Goal: Task Accomplishment & Management: Complete application form

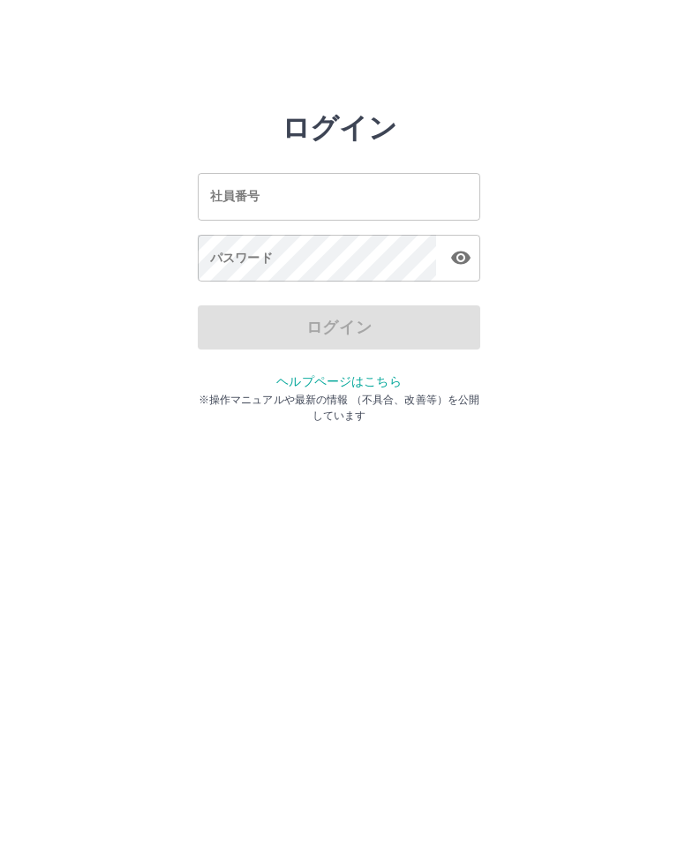
click at [299, 183] on input "社員番号" at bounding box center [339, 196] width 282 height 47
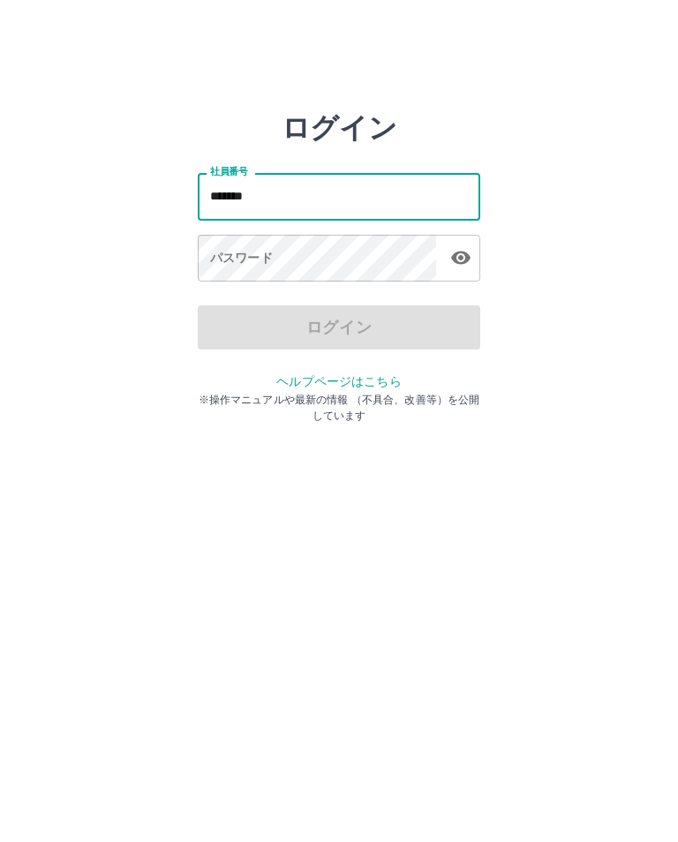
type input "*******"
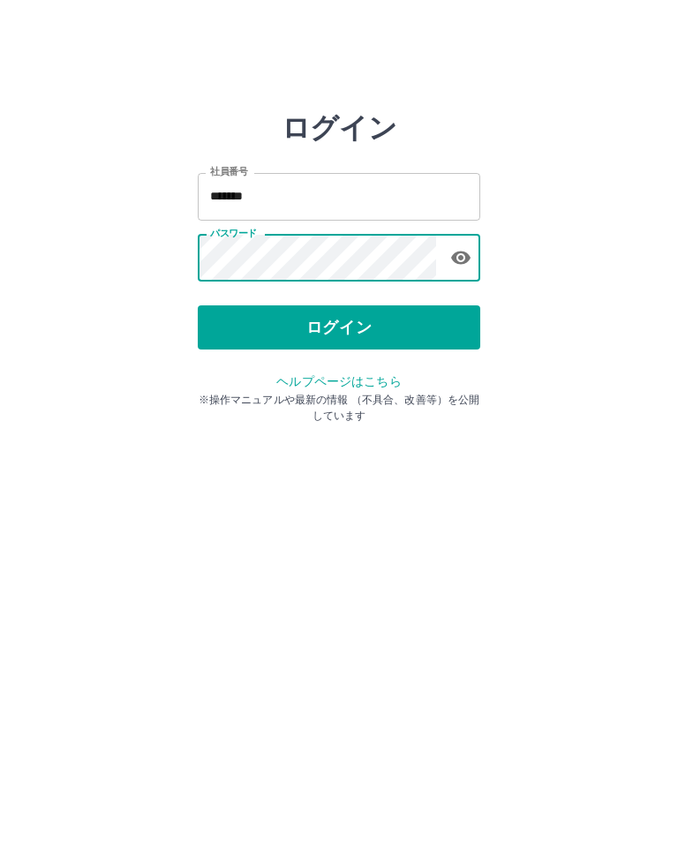
click at [388, 330] on button "ログイン" at bounding box center [339, 327] width 282 height 44
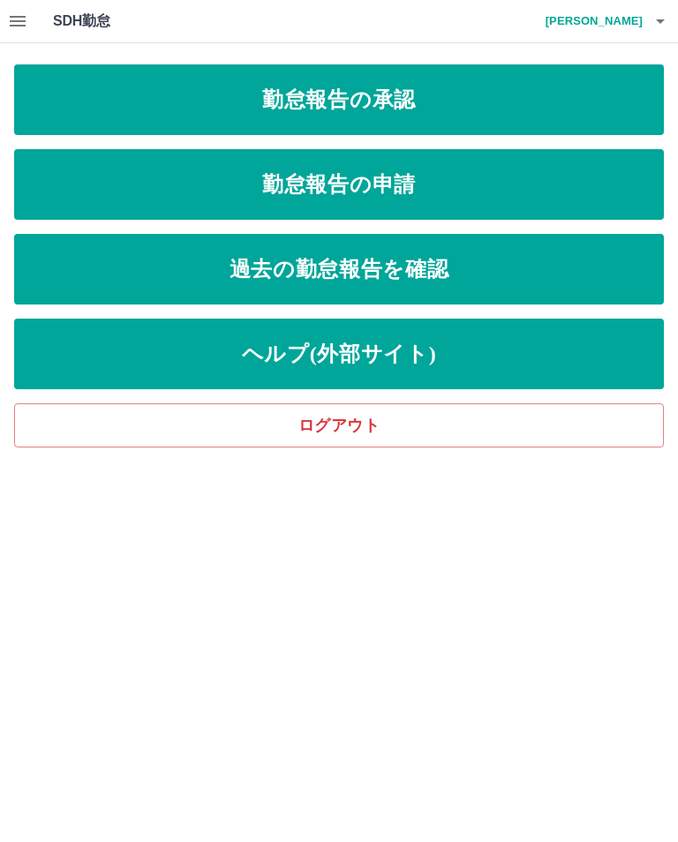
click at [476, 182] on link "勤怠報告の申請" at bounding box center [339, 184] width 650 height 71
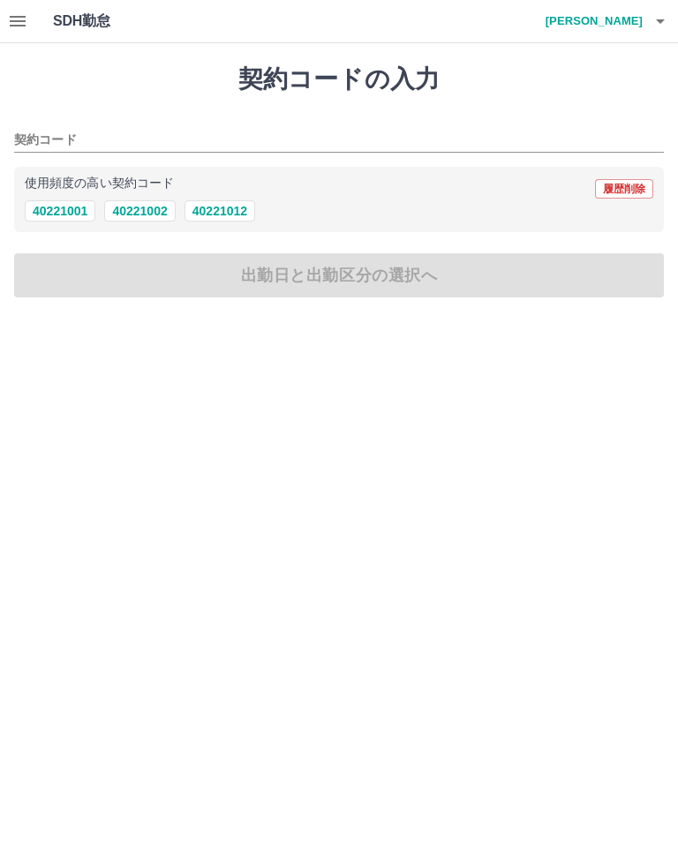
click at [128, 130] on input "契約コード" at bounding box center [325, 141] width 623 height 22
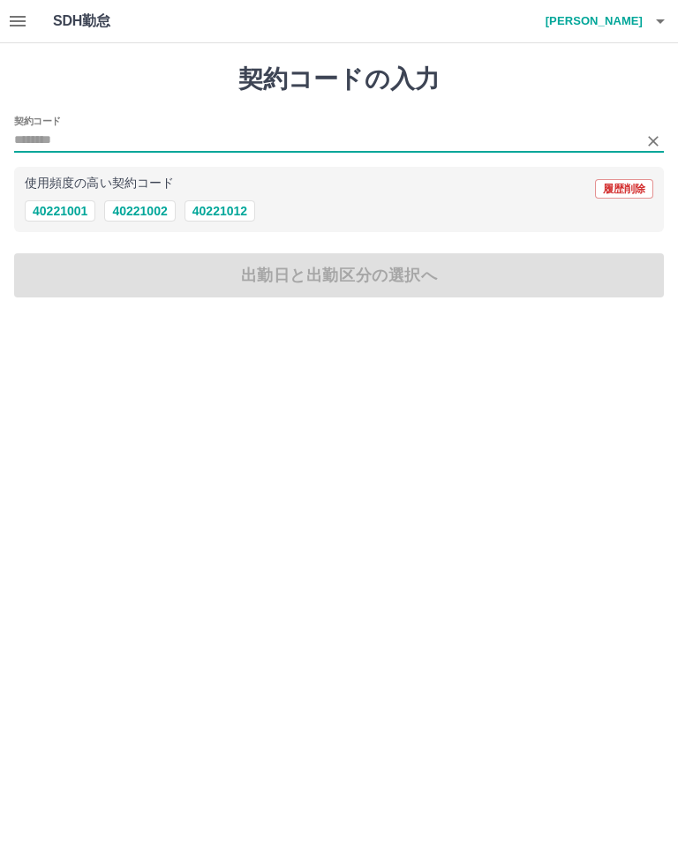
click at [64, 208] on button "40221001" at bounding box center [60, 210] width 71 height 21
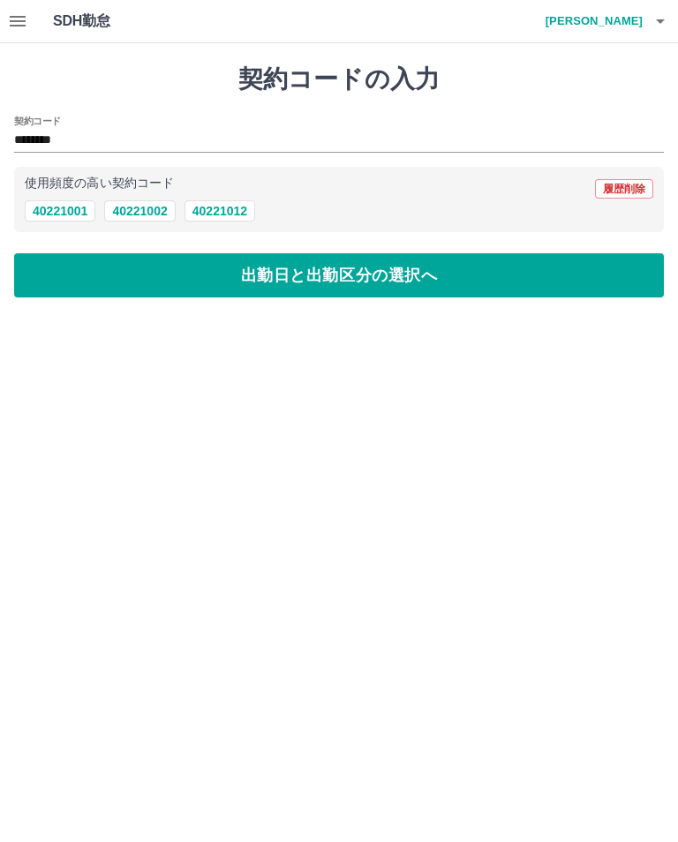
click at [238, 214] on button "40221012" at bounding box center [220, 210] width 71 height 21
type input "********"
click at [493, 277] on button "出勤日と出勤区分の選択へ" at bounding box center [339, 275] width 650 height 44
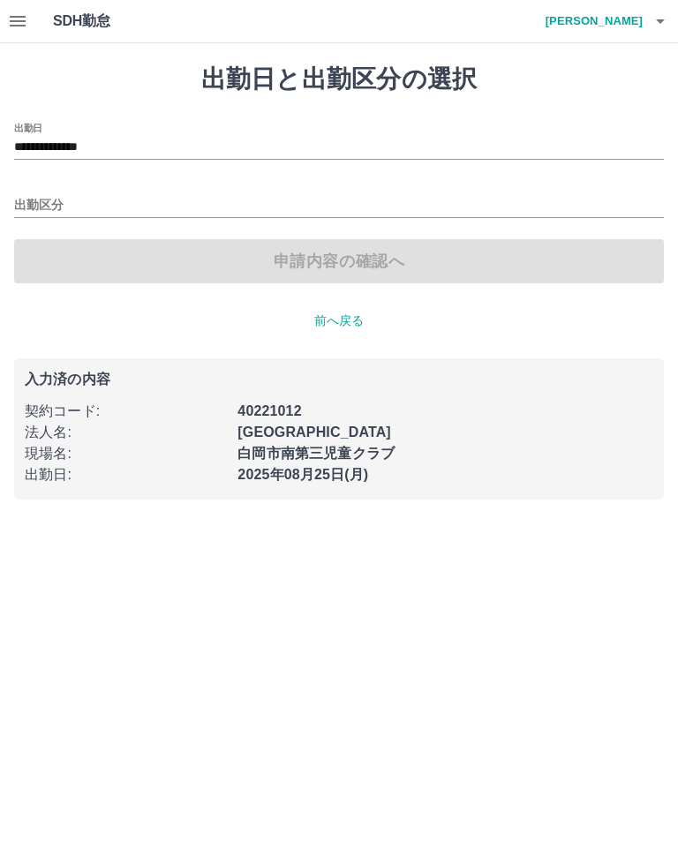
click at [302, 123] on div "**********" at bounding box center [339, 141] width 650 height 37
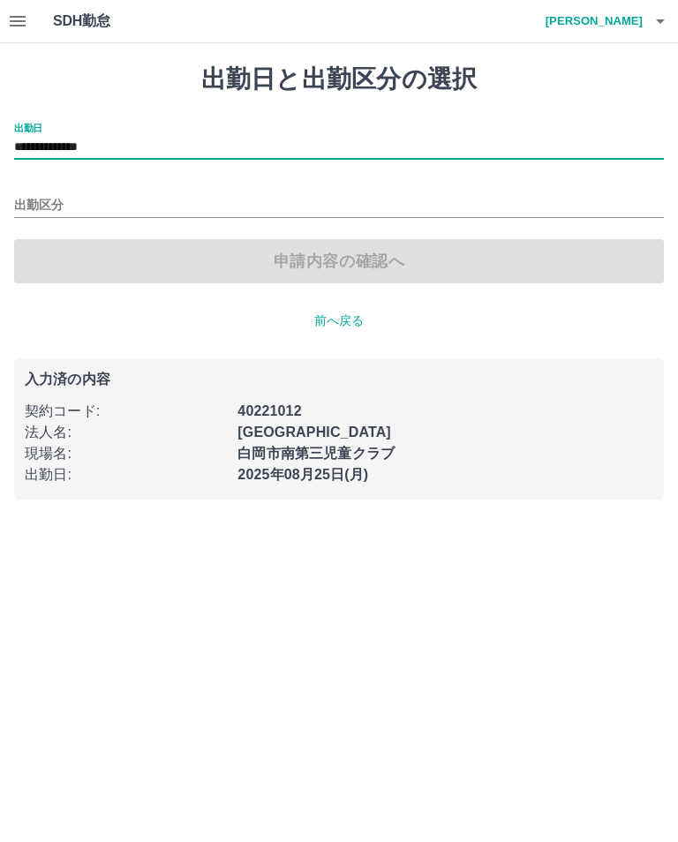
click at [603, 153] on input "**********" at bounding box center [339, 148] width 650 height 22
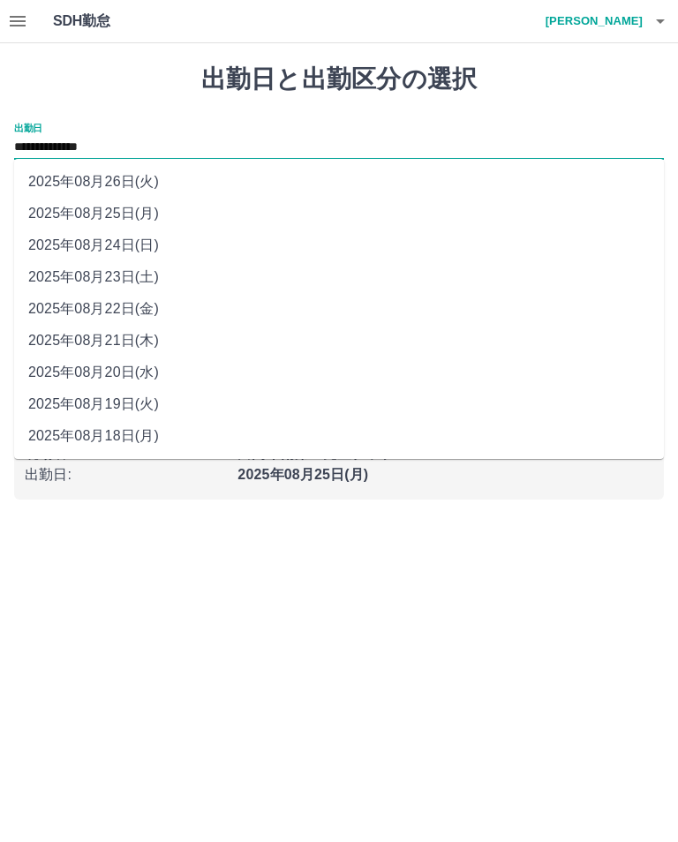
click at [121, 312] on li "2025年08月22日(金)" at bounding box center [339, 309] width 650 height 32
type input "**********"
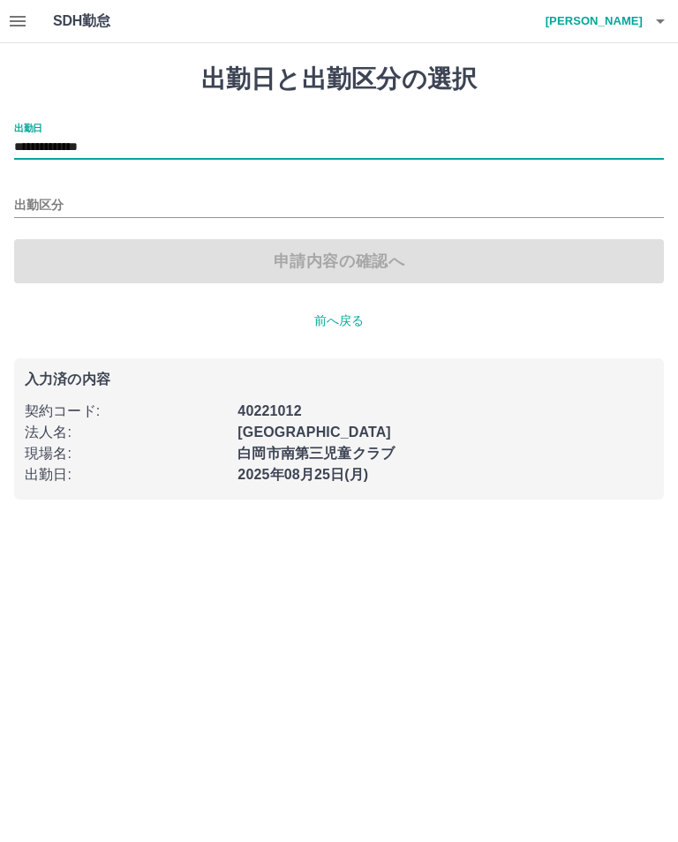
click at [63, 196] on input "出勤区分" at bounding box center [339, 206] width 650 height 22
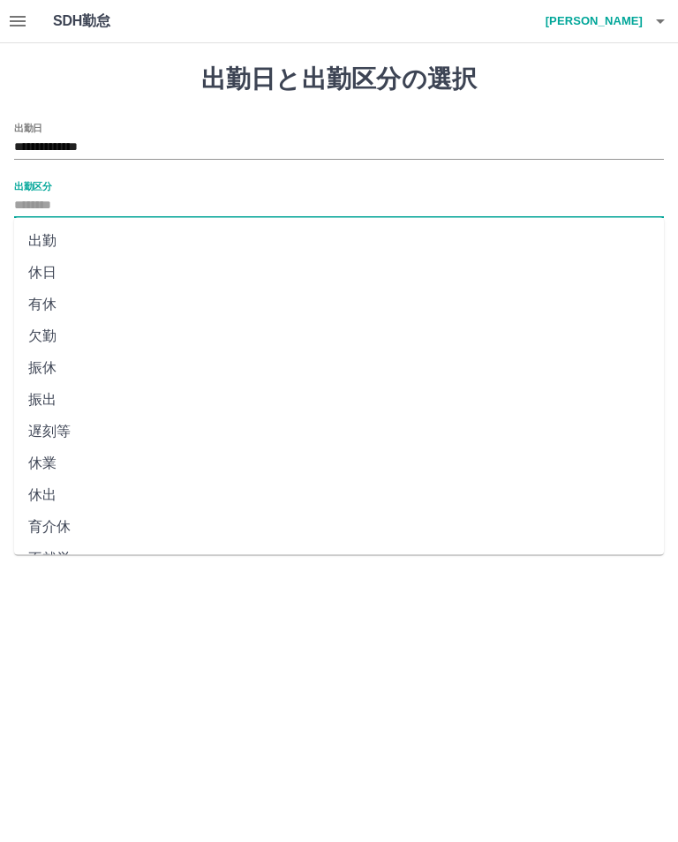
click at [44, 353] on li "振休" at bounding box center [339, 368] width 650 height 32
type input "**"
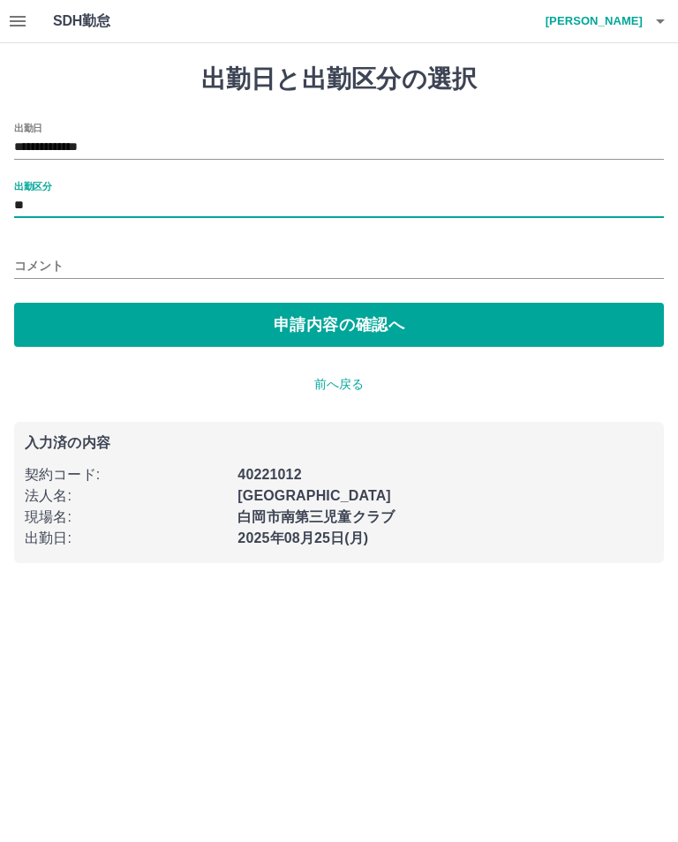
click at [60, 267] on input "コメント" at bounding box center [339, 266] width 650 height 26
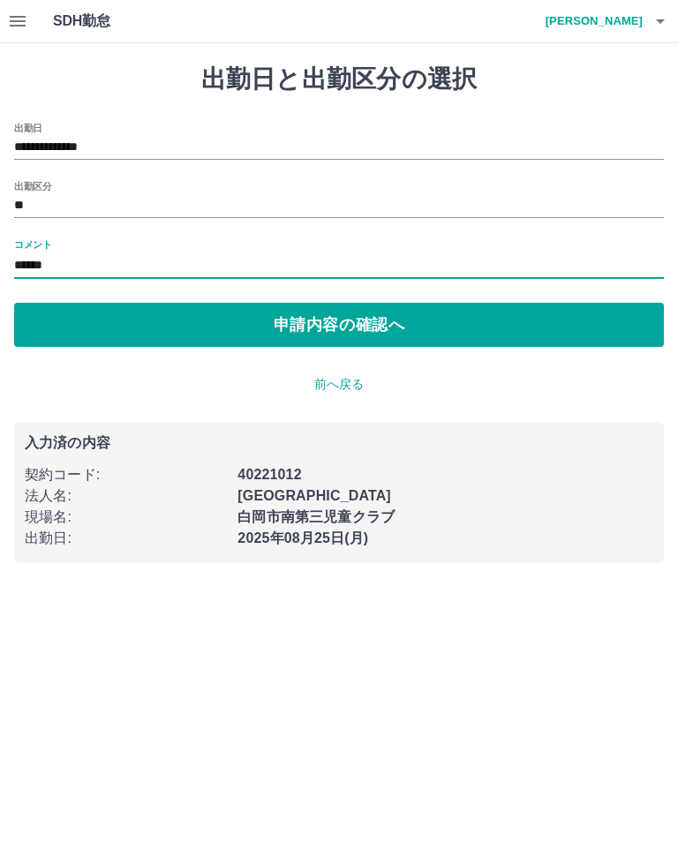
type input "******"
click at [516, 321] on button "申請内容の確認へ" at bounding box center [339, 325] width 650 height 44
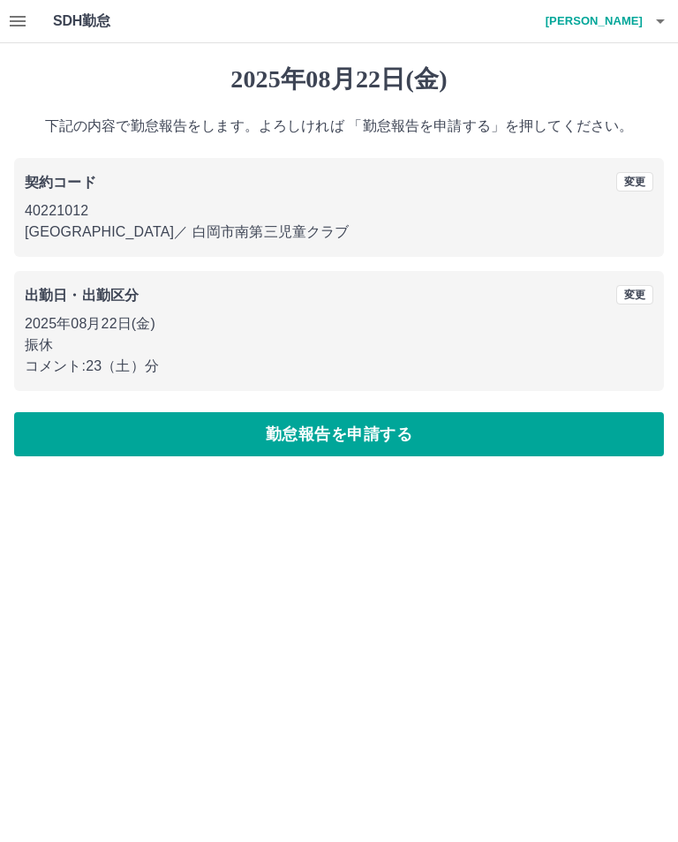
click at [370, 445] on button "勤怠報告を申請する" at bounding box center [339, 434] width 650 height 44
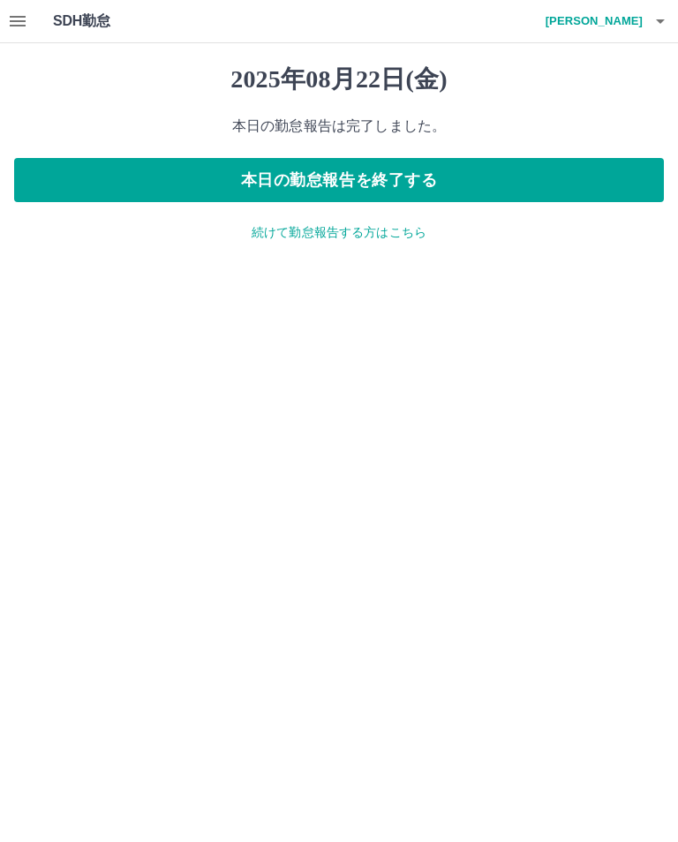
click at [19, 19] on icon "button" at bounding box center [17, 21] width 21 height 21
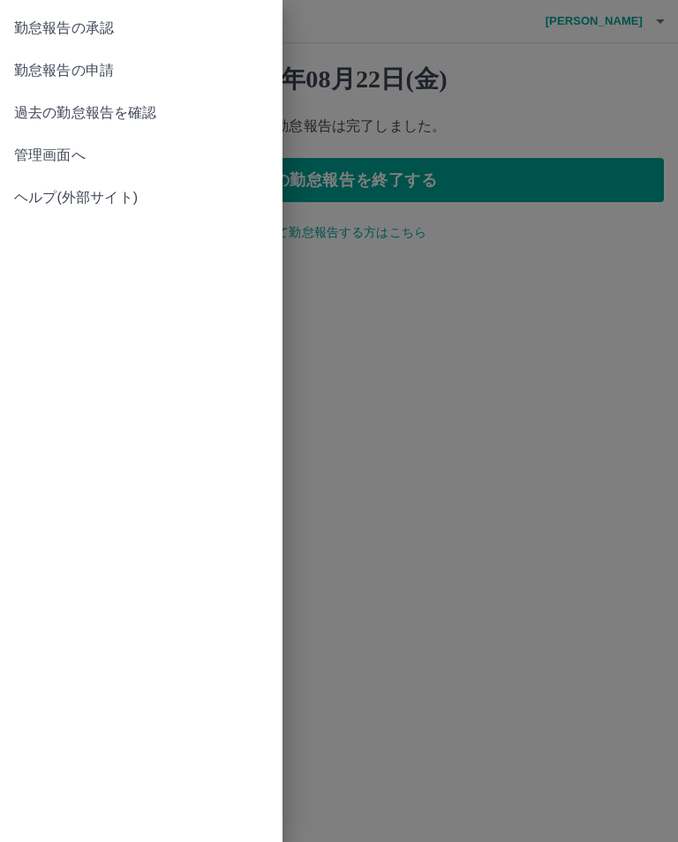
click at [84, 33] on span "勤怠報告の承認" at bounding box center [141, 28] width 254 height 21
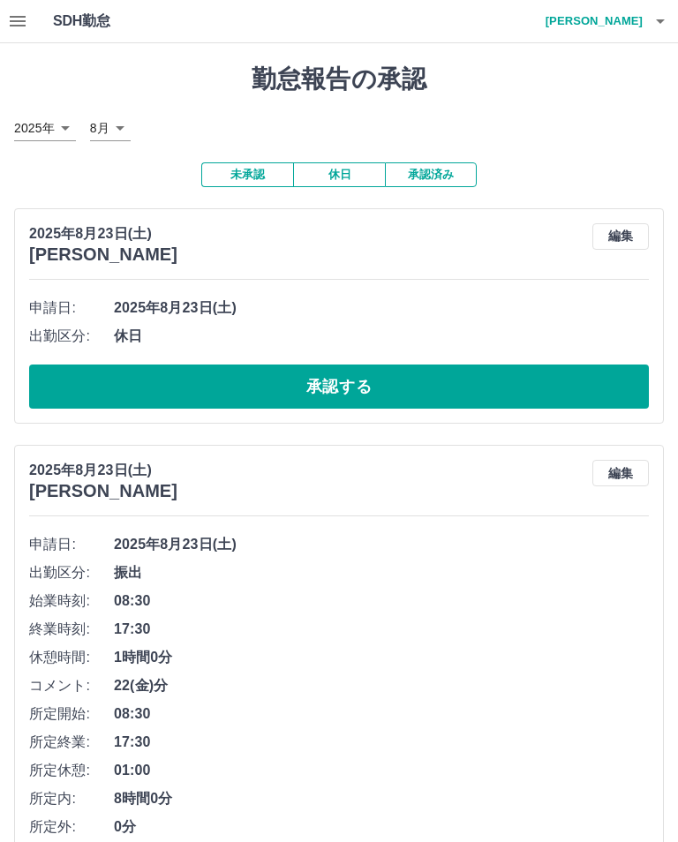
click at [163, 372] on button "承認する" at bounding box center [339, 387] width 620 height 44
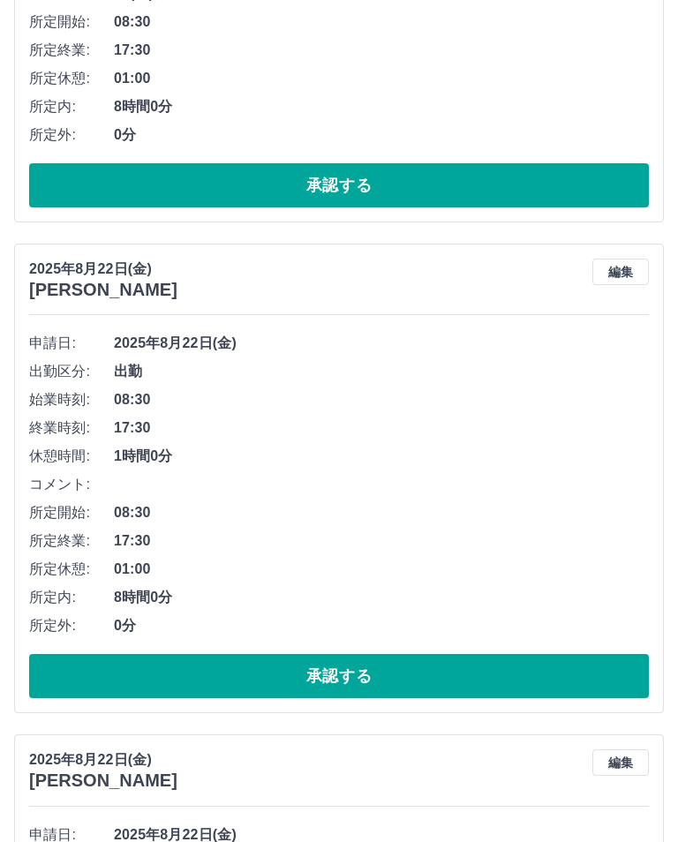
scroll to position [456, 0]
click at [136, 654] on button "承認する" at bounding box center [339, 676] width 620 height 44
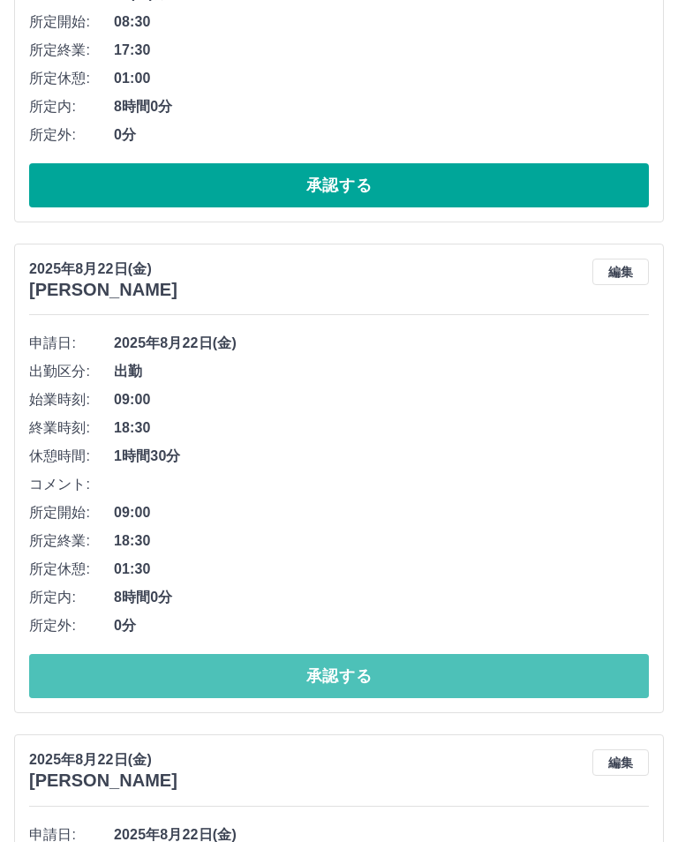
click at [84, 676] on button "承認する" at bounding box center [339, 676] width 620 height 44
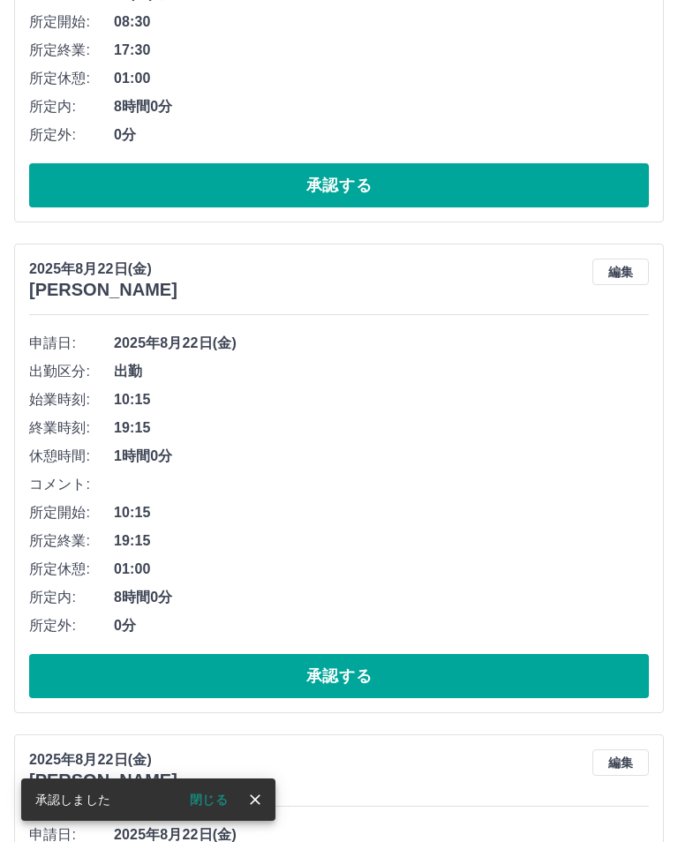
click at [79, 661] on button "承認する" at bounding box center [339, 676] width 620 height 44
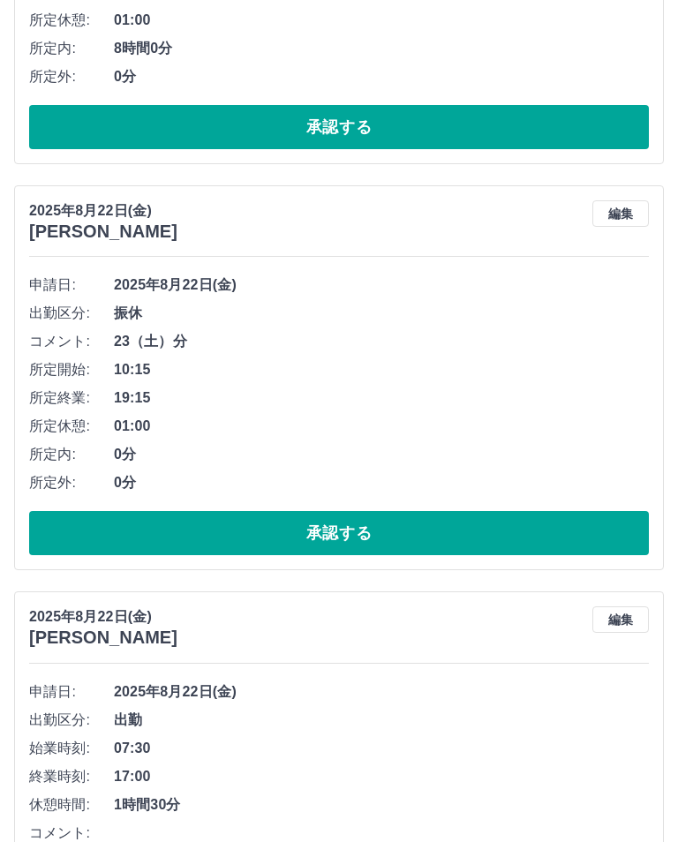
scroll to position [515, 0]
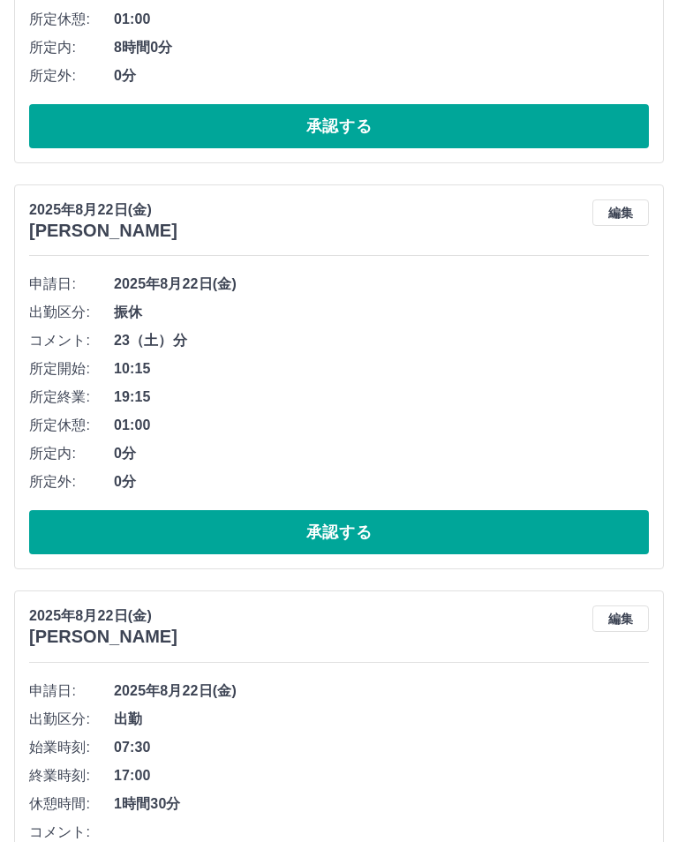
click at [86, 532] on button "承認する" at bounding box center [339, 532] width 620 height 44
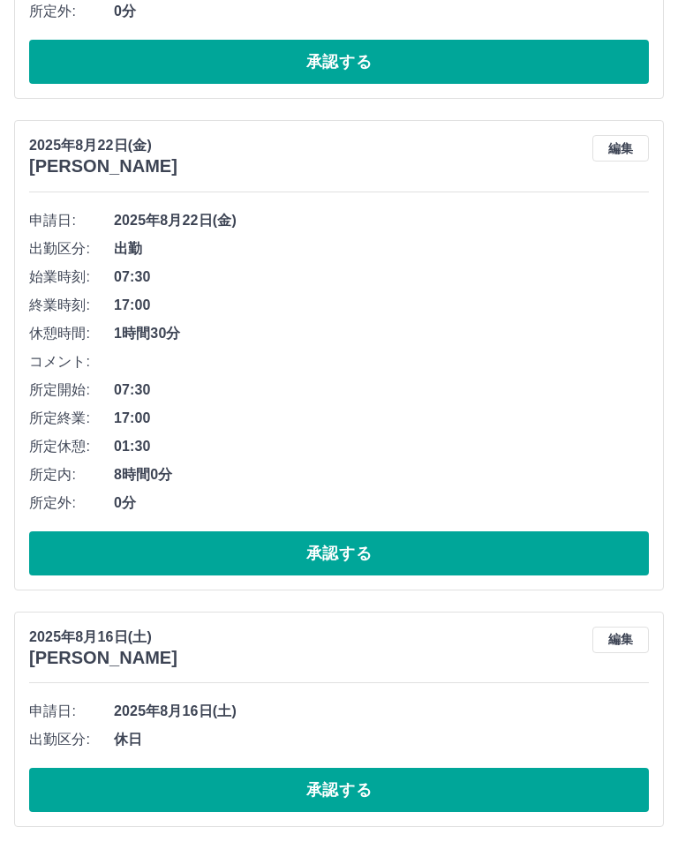
scroll to position [986, 0]
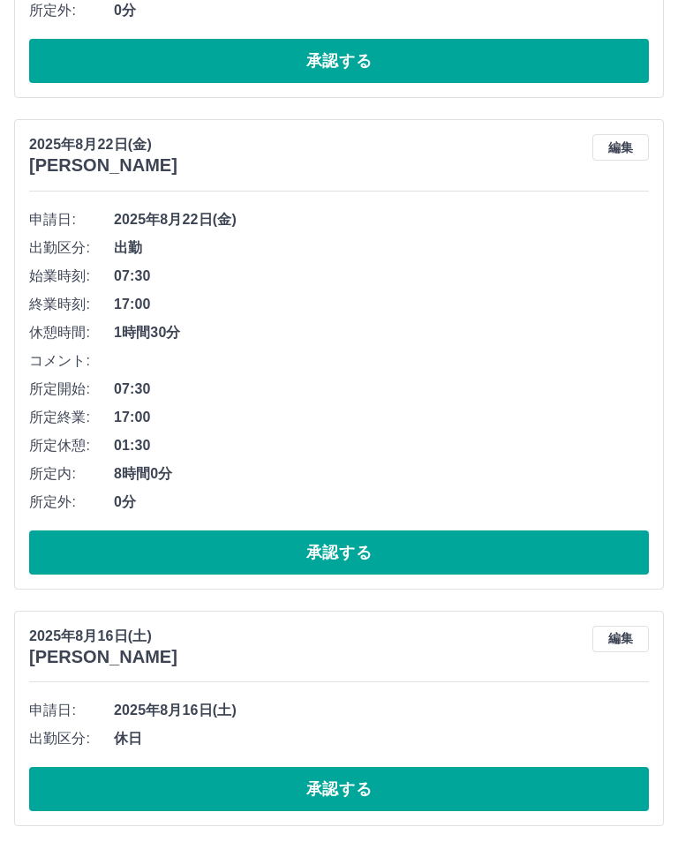
click at [107, 539] on button "承認する" at bounding box center [339, 553] width 620 height 44
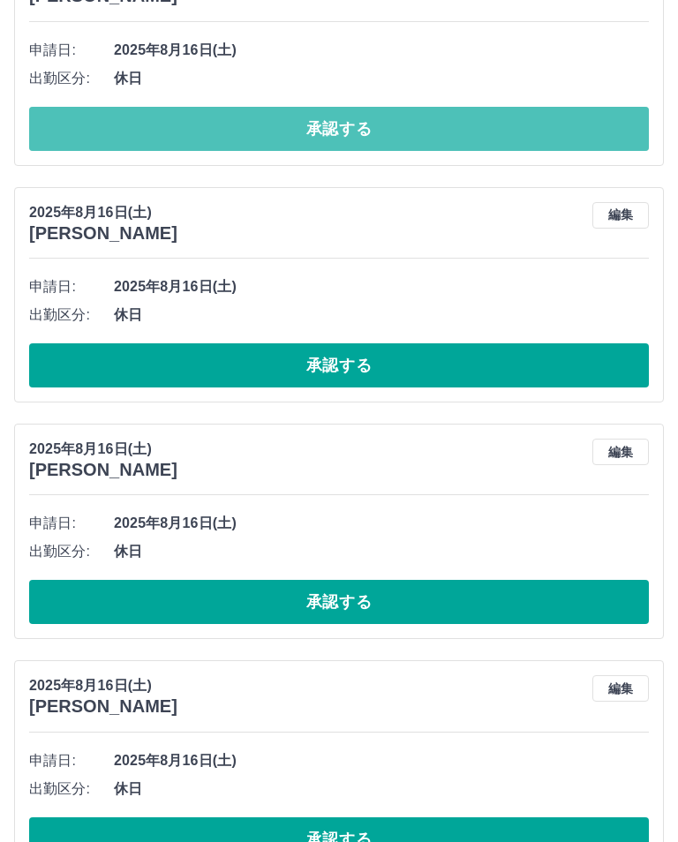
click at [78, 135] on button "承認する" at bounding box center [339, 129] width 620 height 44
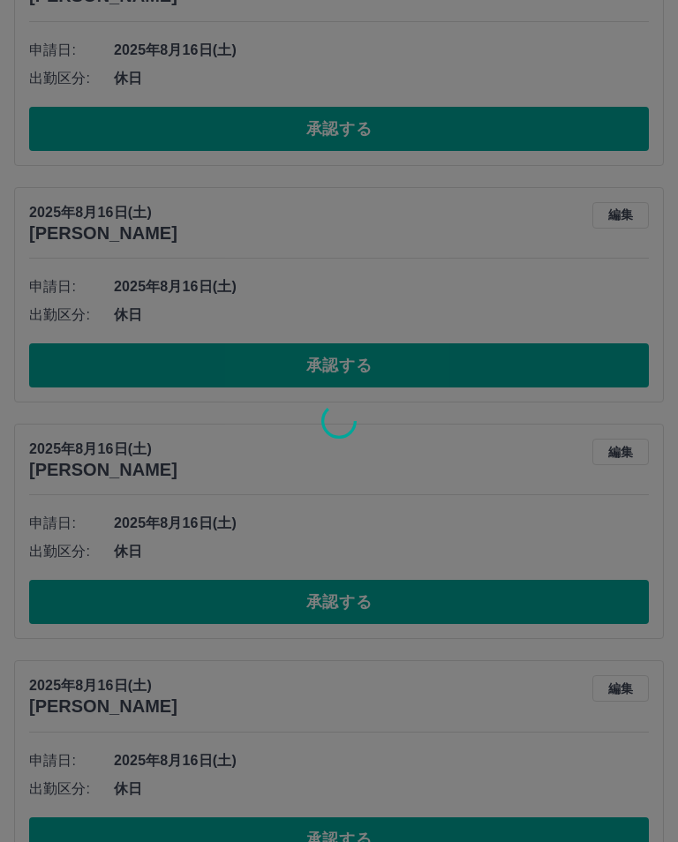
click at [238, 136] on div at bounding box center [339, 421] width 678 height 842
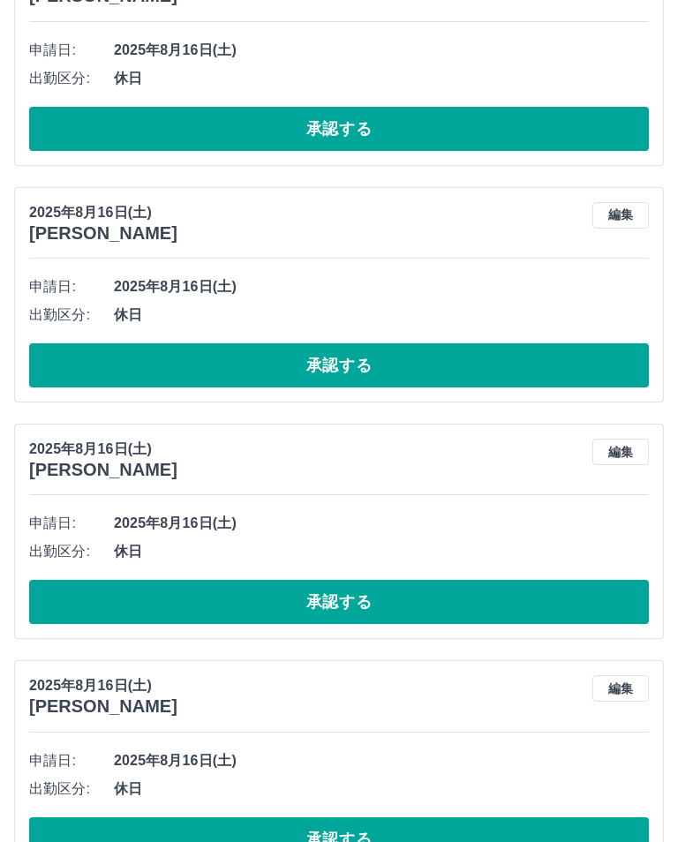
click at [178, 122] on button "承認する" at bounding box center [339, 129] width 620 height 44
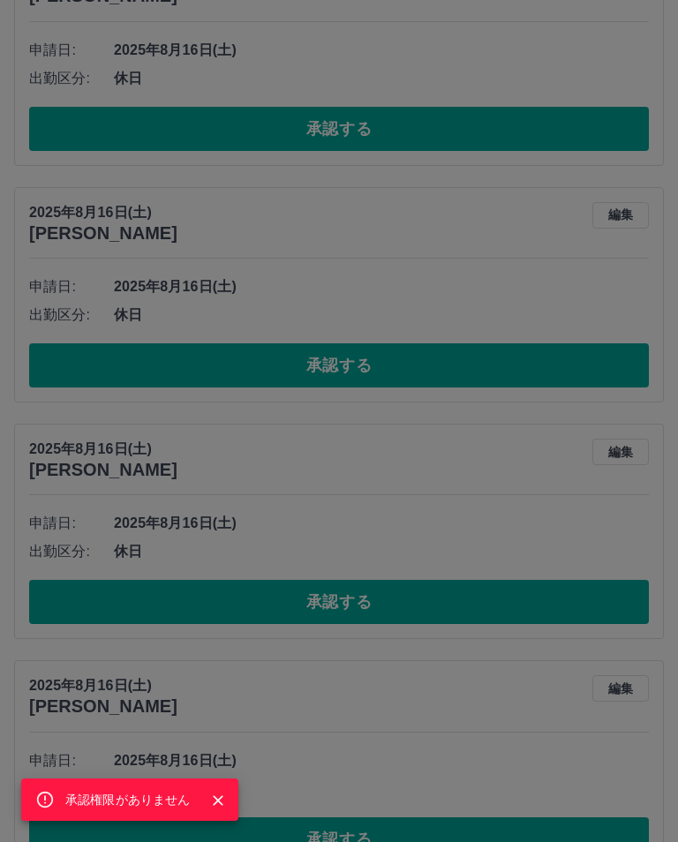
click at [220, 810] on icon "Close" at bounding box center [218, 801] width 18 height 18
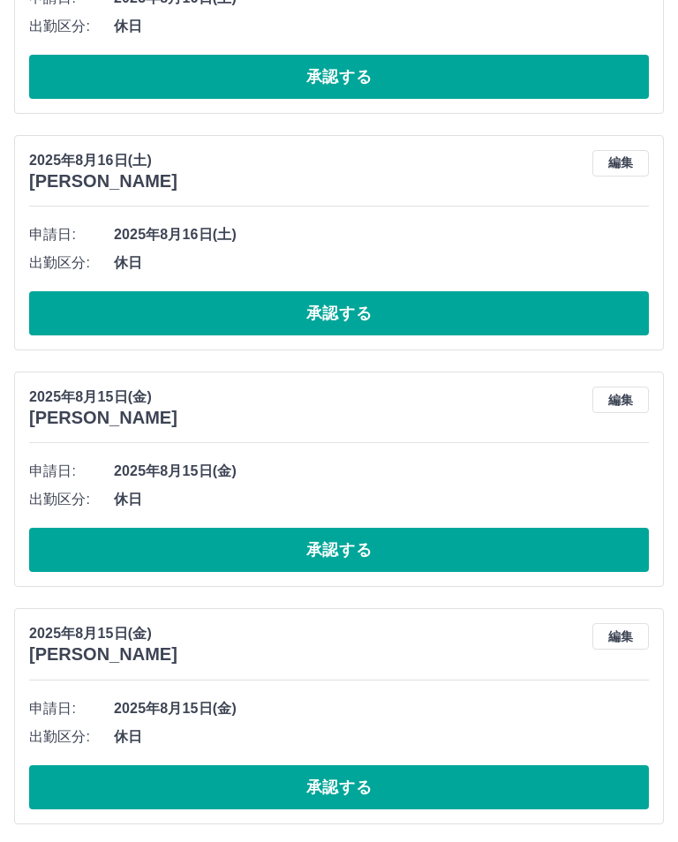
scroll to position [1749, 0]
click at [132, 542] on button "承認する" at bounding box center [339, 550] width 620 height 44
click at [81, 564] on button "承認する" at bounding box center [339, 550] width 620 height 44
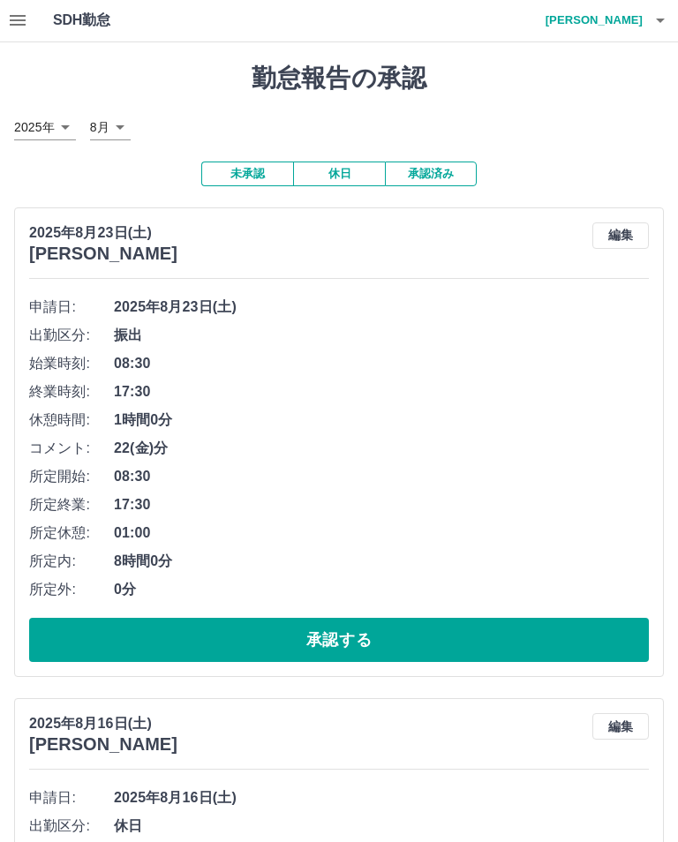
scroll to position [0, 0]
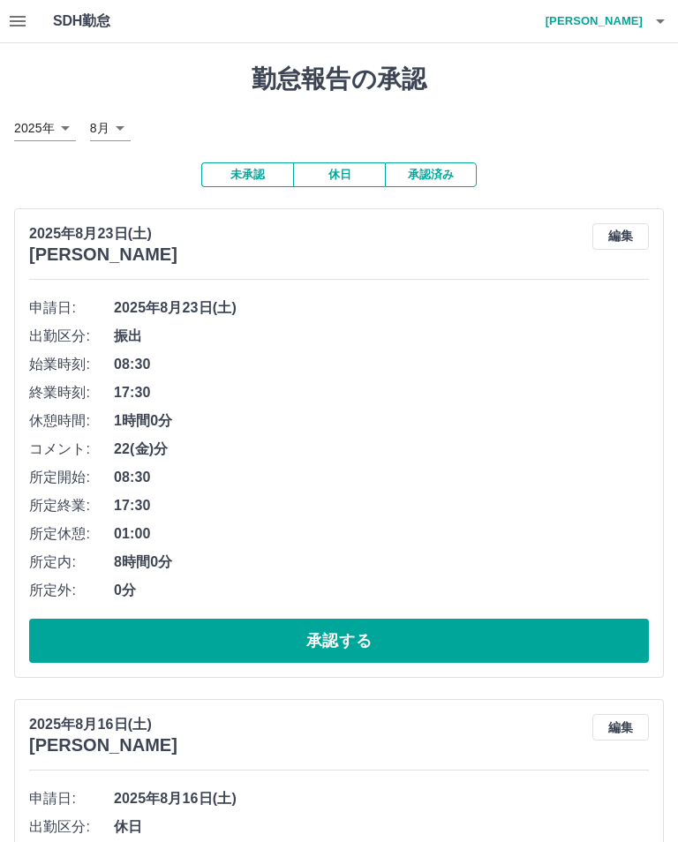
click at [26, 11] on icon "button" at bounding box center [17, 21] width 21 height 21
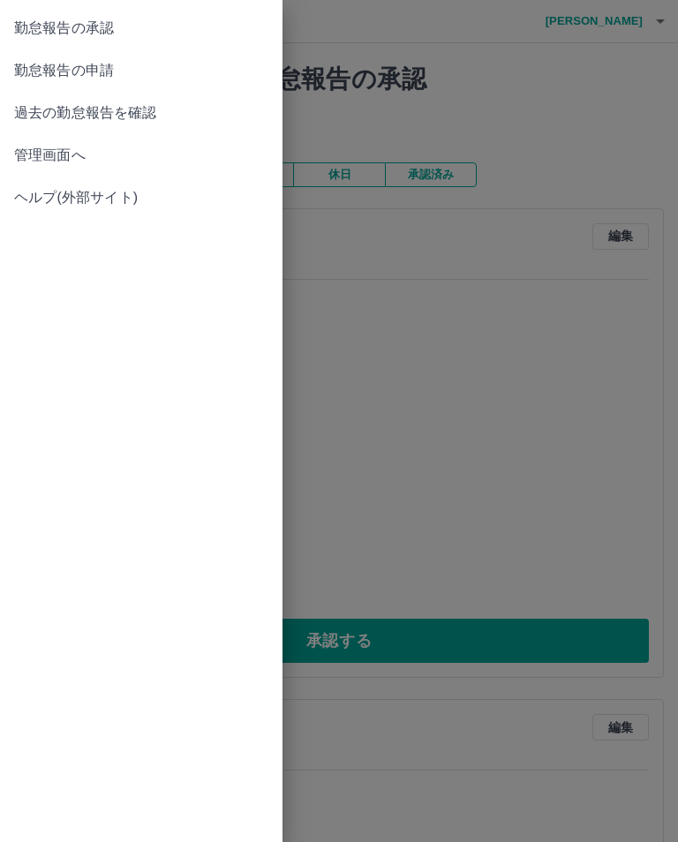
click at [110, 31] on span "勤怠報告の承認" at bounding box center [141, 28] width 254 height 21
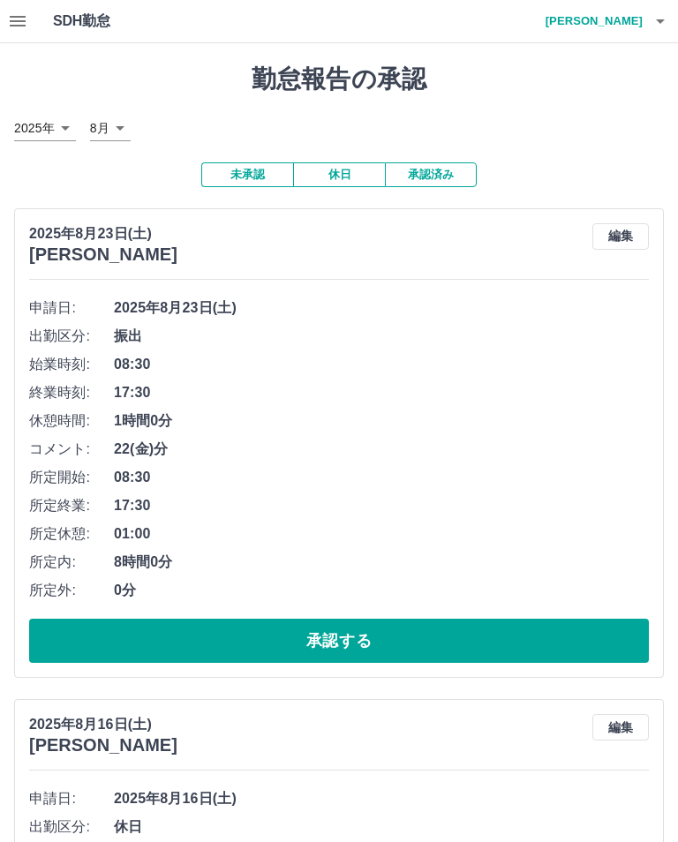
click at [629, 25] on h4 "[PERSON_NAME]" at bounding box center [590, 21] width 106 height 42
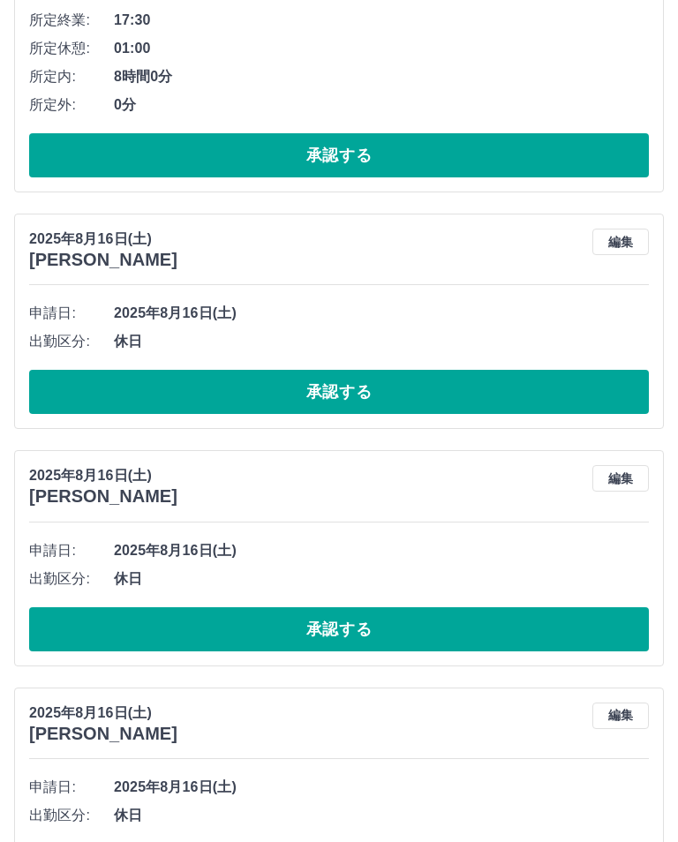
scroll to position [486, 0]
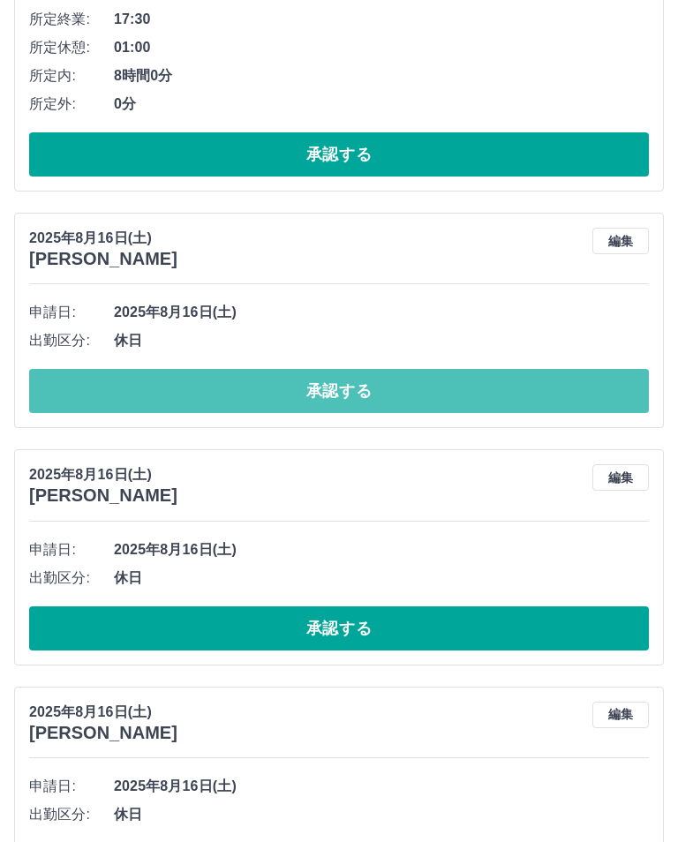
click at [98, 393] on button "承認する" at bounding box center [339, 391] width 620 height 44
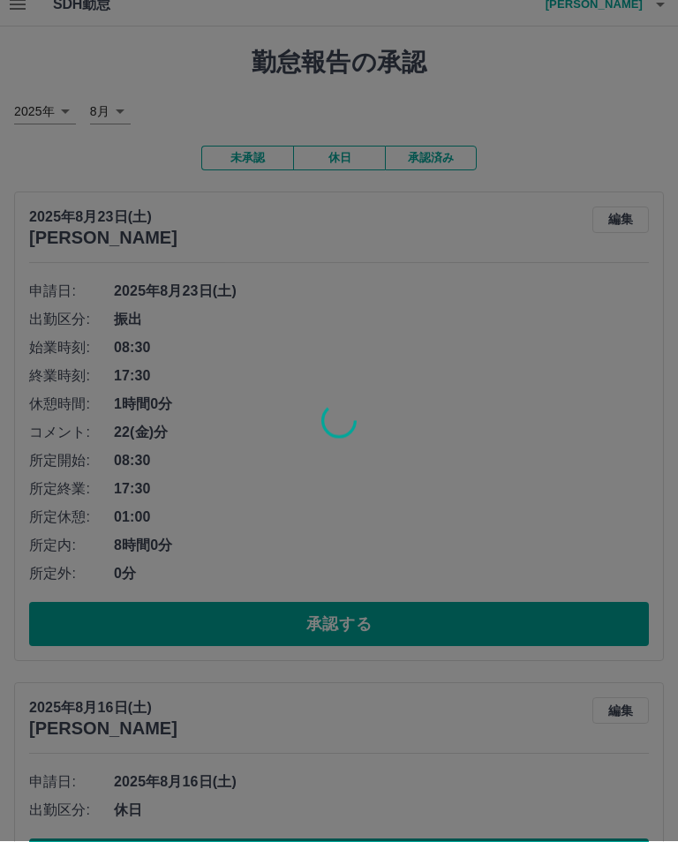
scroll to position [0, 0]
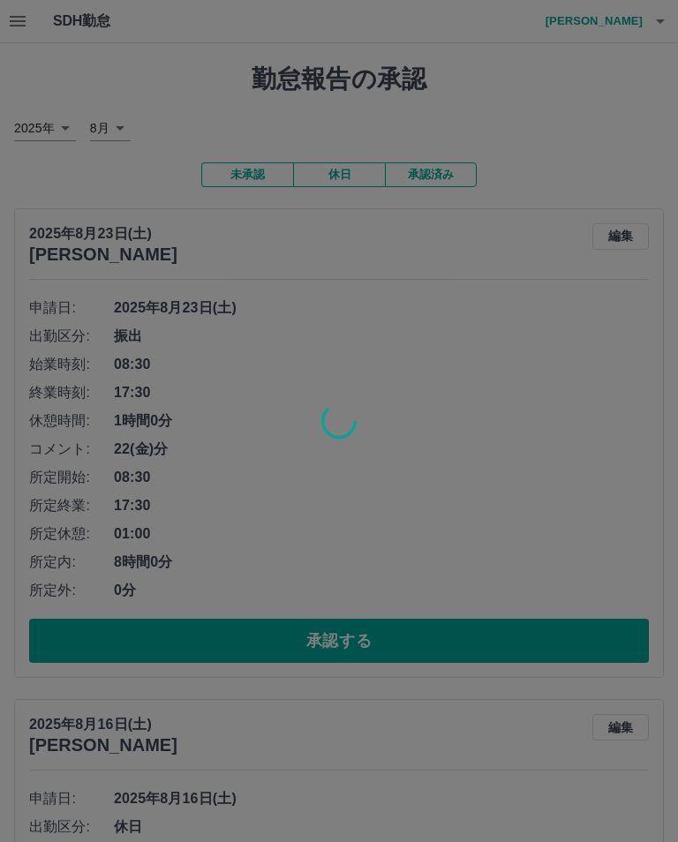
click at [619, 32] on div at bounding box center [339, 421] width 678 height 842
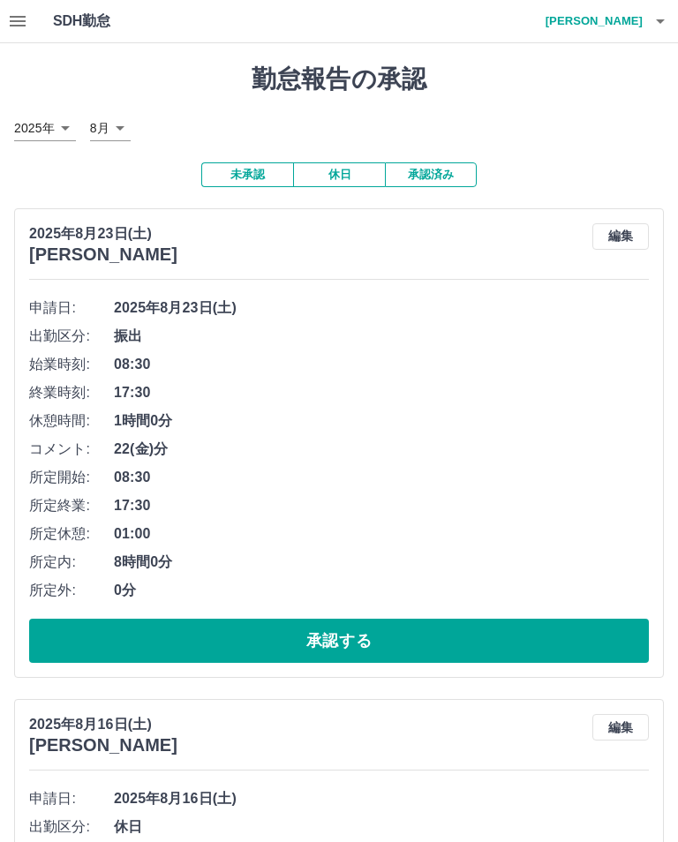
click at [626, 16] on h4 "[PERSON_NAME]" at bounding box center [590, 21] width 106 height 42
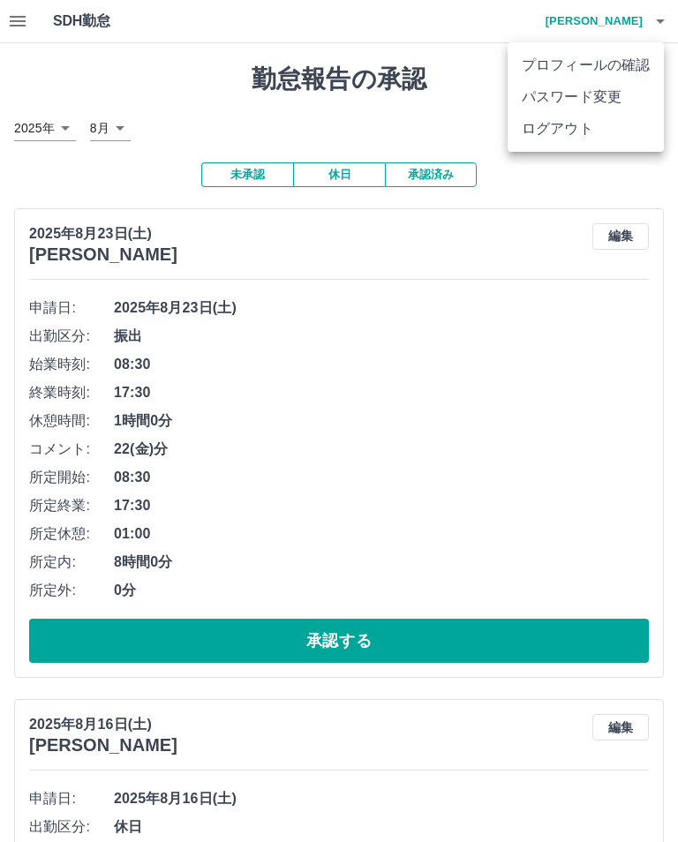
click at [568, 132] on li "ログアウト" at bounding box center [586, 129] width 156 height 32
